Goal: Task Accomplishment & Management: Use online tool/utility

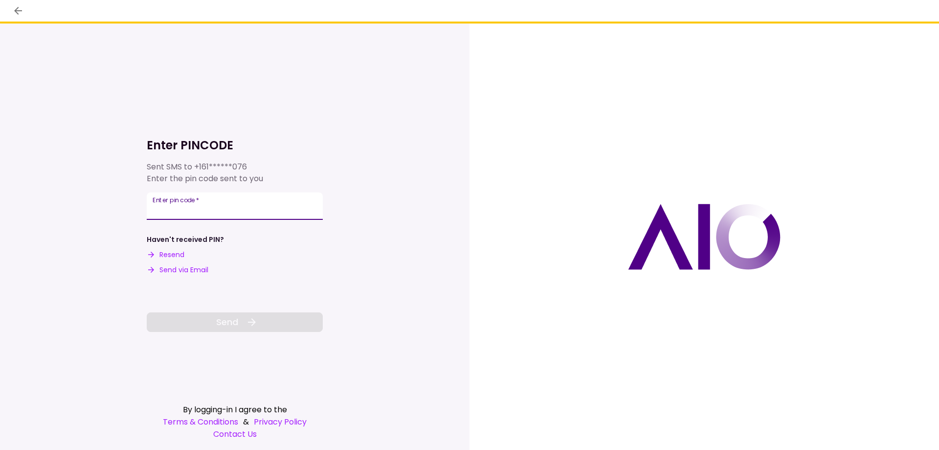
click at [237, 211] on input "Enter pin code   *" at bounding box center [235, 205] width 176 height 27
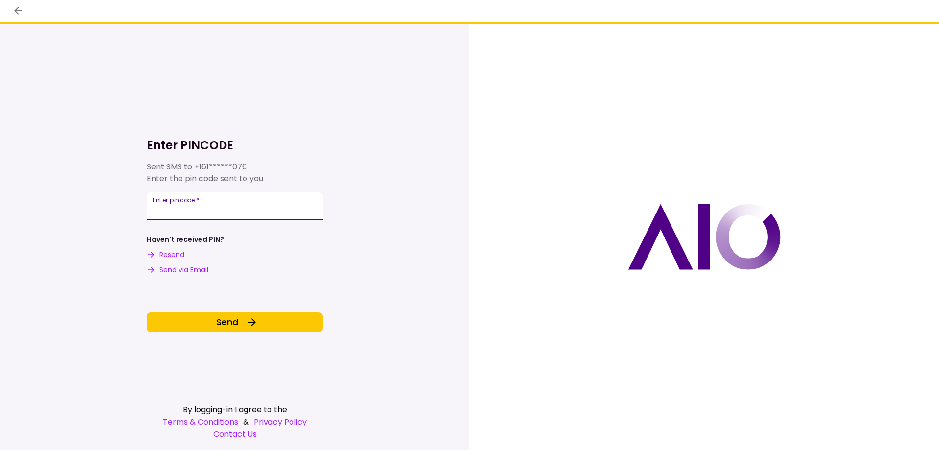
type input "******"
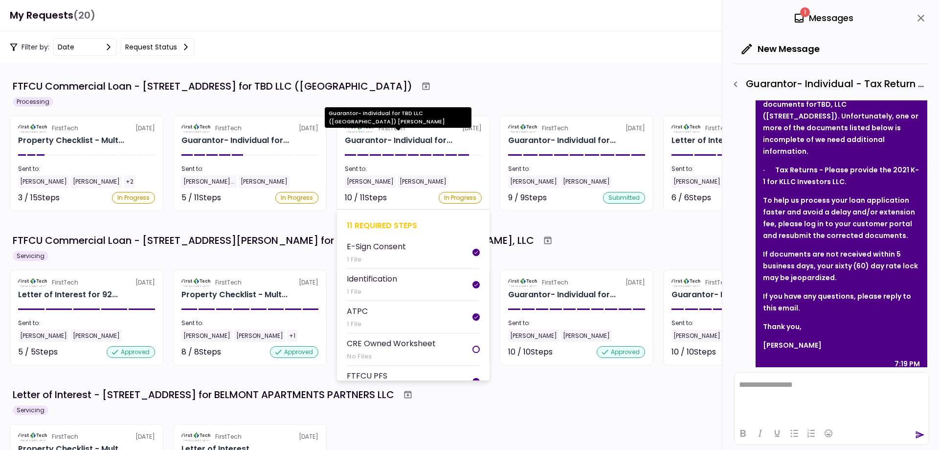
click at [403, 143] on div "Guarantor- Individual for..." at bounding box center [399, 141] width 108 height 12
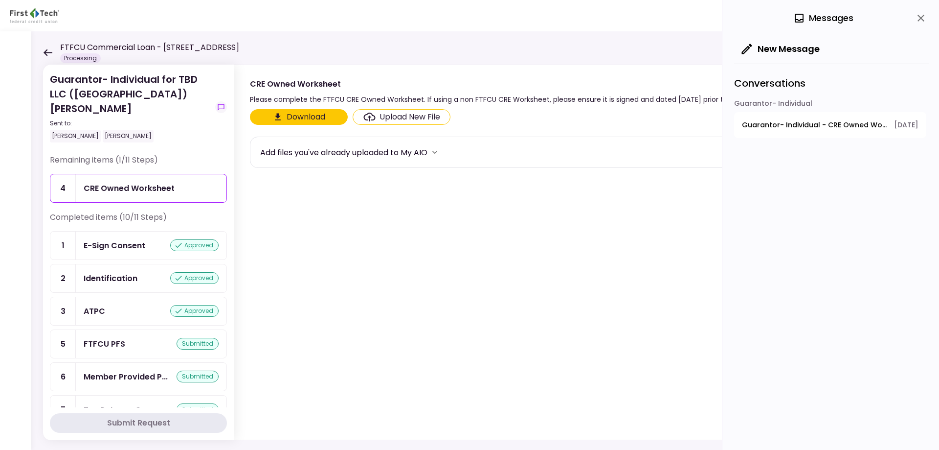
click at [127, 186] on div "CRE Owned Worksheet" at bounding box center [129, 188] width 91 height 12
click at [861, 123] on span "Guarantor- Individual - CRE Owned Worksheet" at bounding box center [814, 125] width 145 height 10
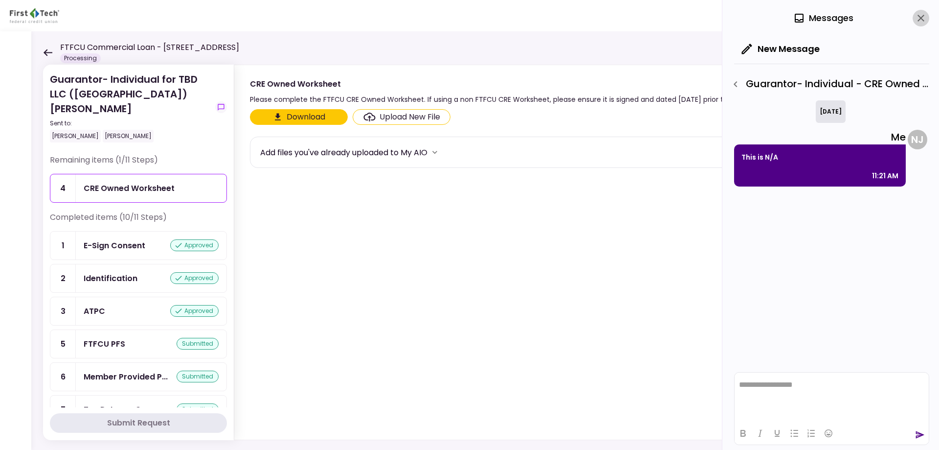
click at [922, 12] on icon "close" at bounding box center [921, 18] width 12 height 12
